Goal: Navigation & Orientation: Find specific page/section

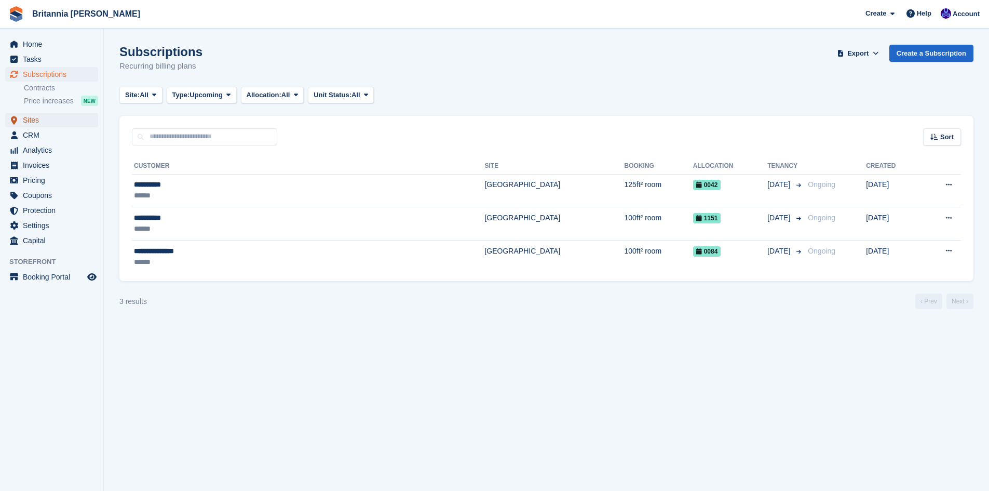
click at [27, 116] on span "Sites" at bounding box center [54, 120] width 62 height 15
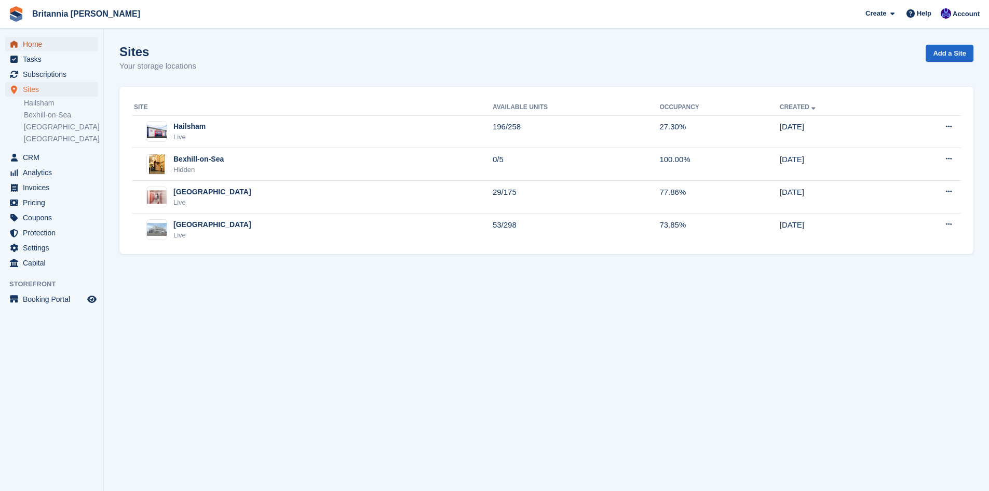
click at [30, 44] on span "Home" at bounding box center [54, 44] width 62 height 15
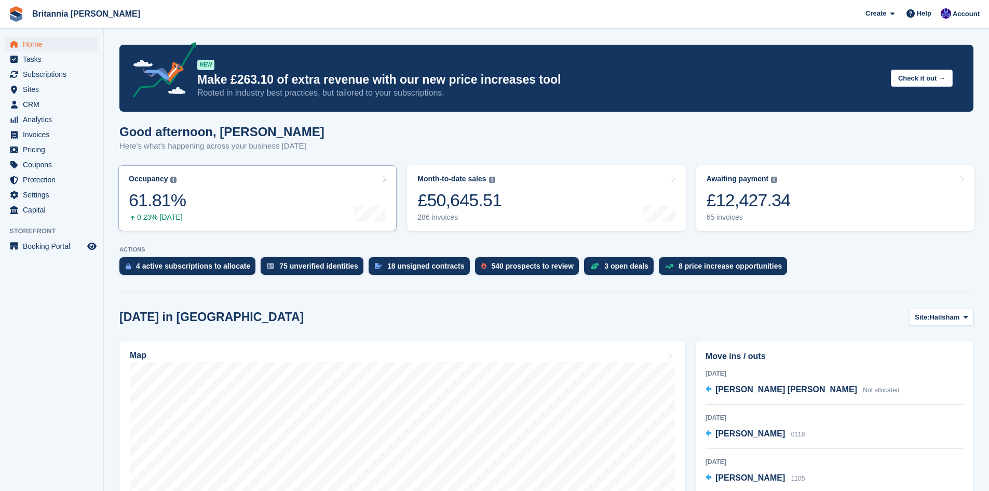
click at [357, 177] on div at bounding box center [370, 179] width 32 height 9
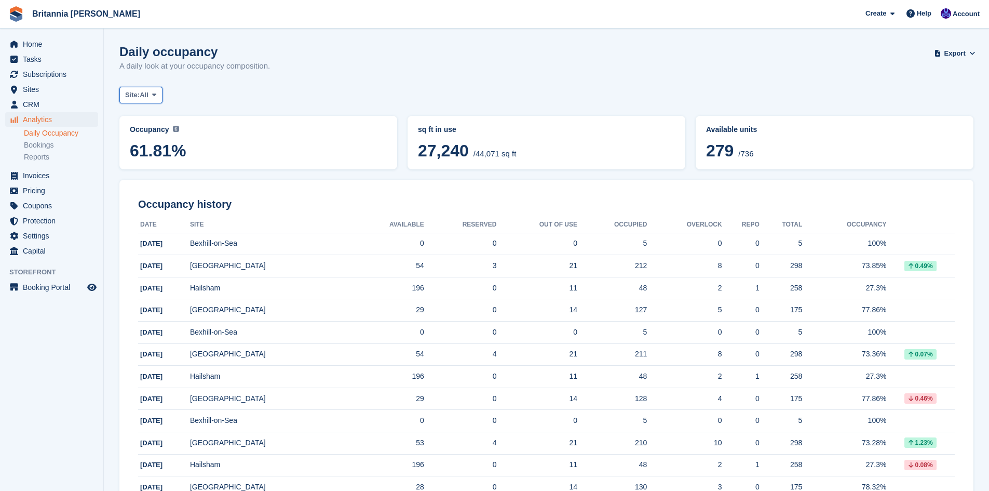
click at [149, 95] on span "All" at bounding box center [144, 95] width 9 height 10
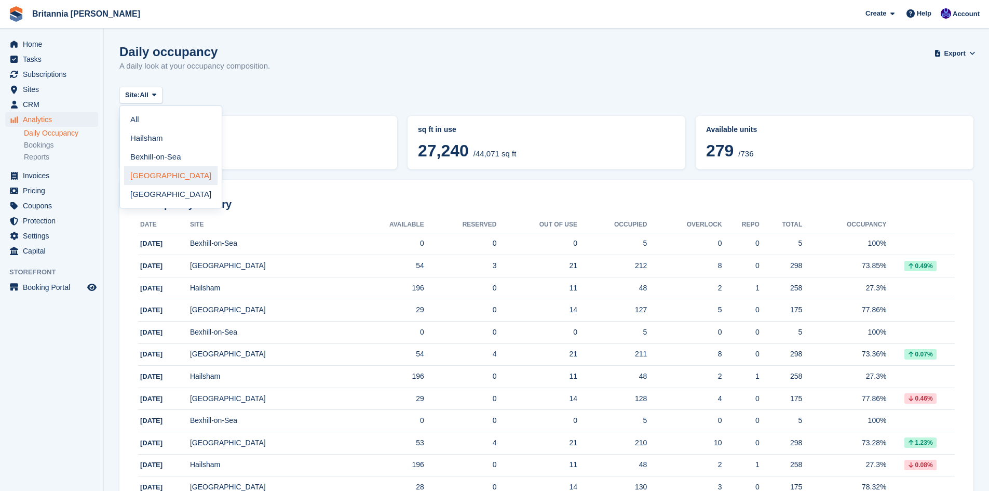
click at [146, 175] on link "[GEOGRAPHIC_DATA]" at bounding box center [170, 175] width 93 height 19
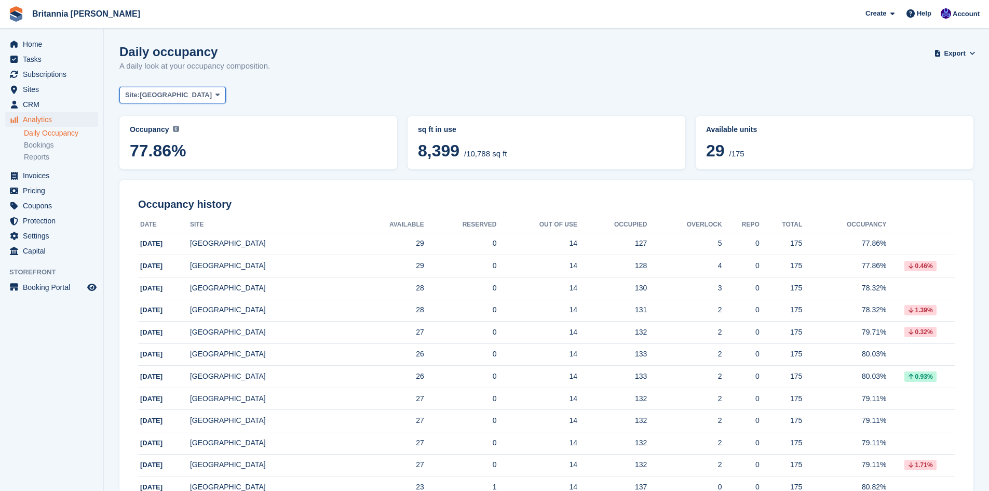
click at [213, 95] on span at bounding box center [217, 95] width 8 height 8
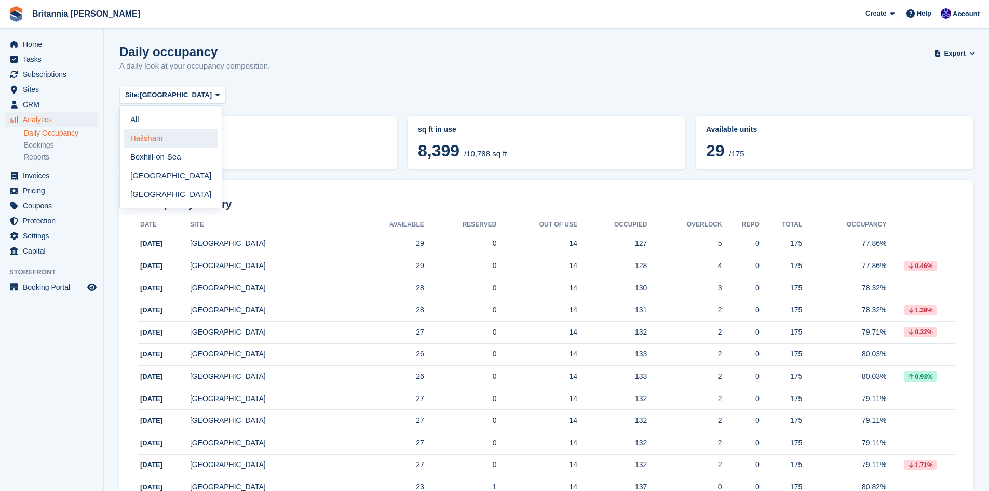
click at [153, 142] on link "Hailsham" at bounding box center [170, 138] width 93 height 19
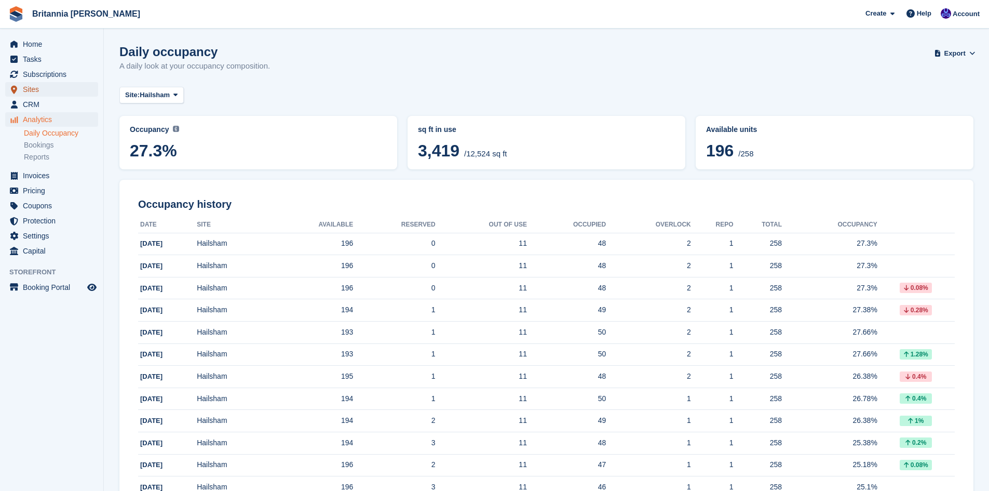
click at [38, 93] on span "Sites" at bounding box center [54, 89] width 62 height 15
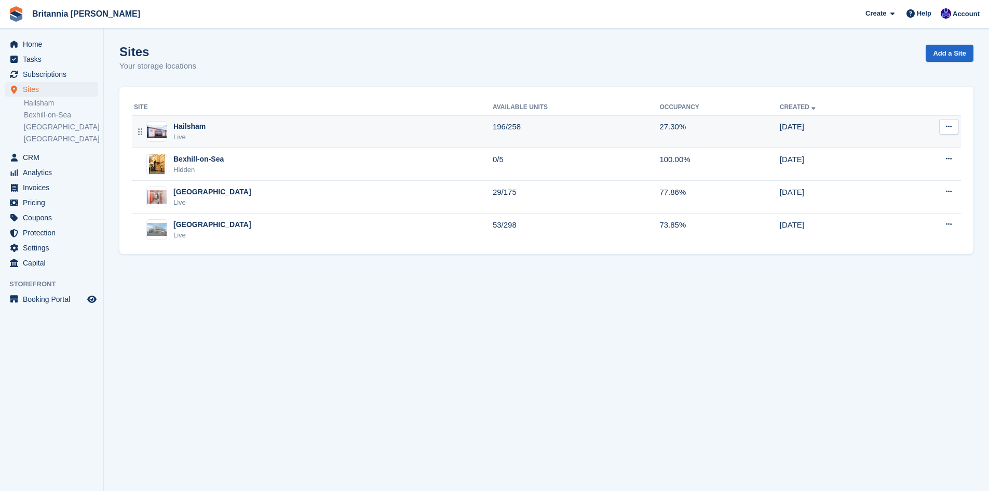
click at [196, 134] on div "Live" at bounding box center [189, 137] width 32 height 10
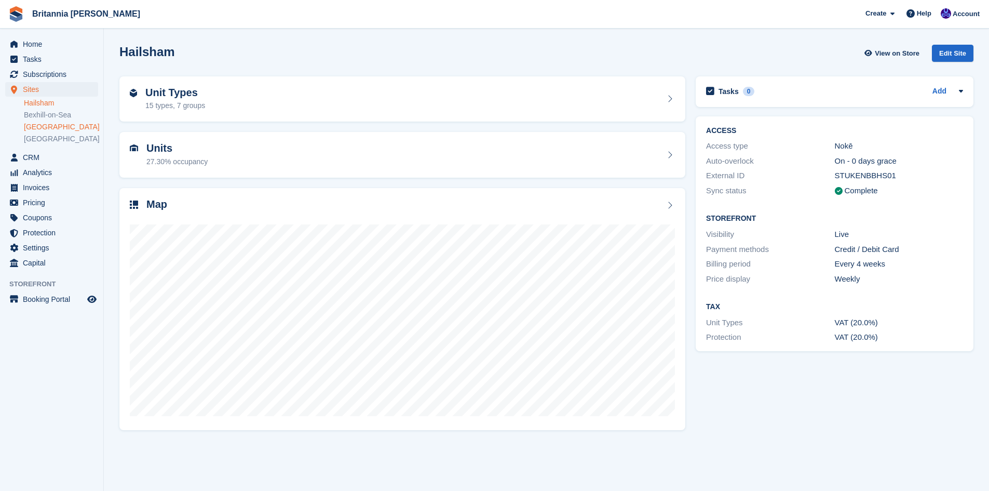
click at [40, 126] on link "[GEOGRAPHIC_DATA]" at bounding box center [61, 127] width 74 height 10
